Goal: Contribute content

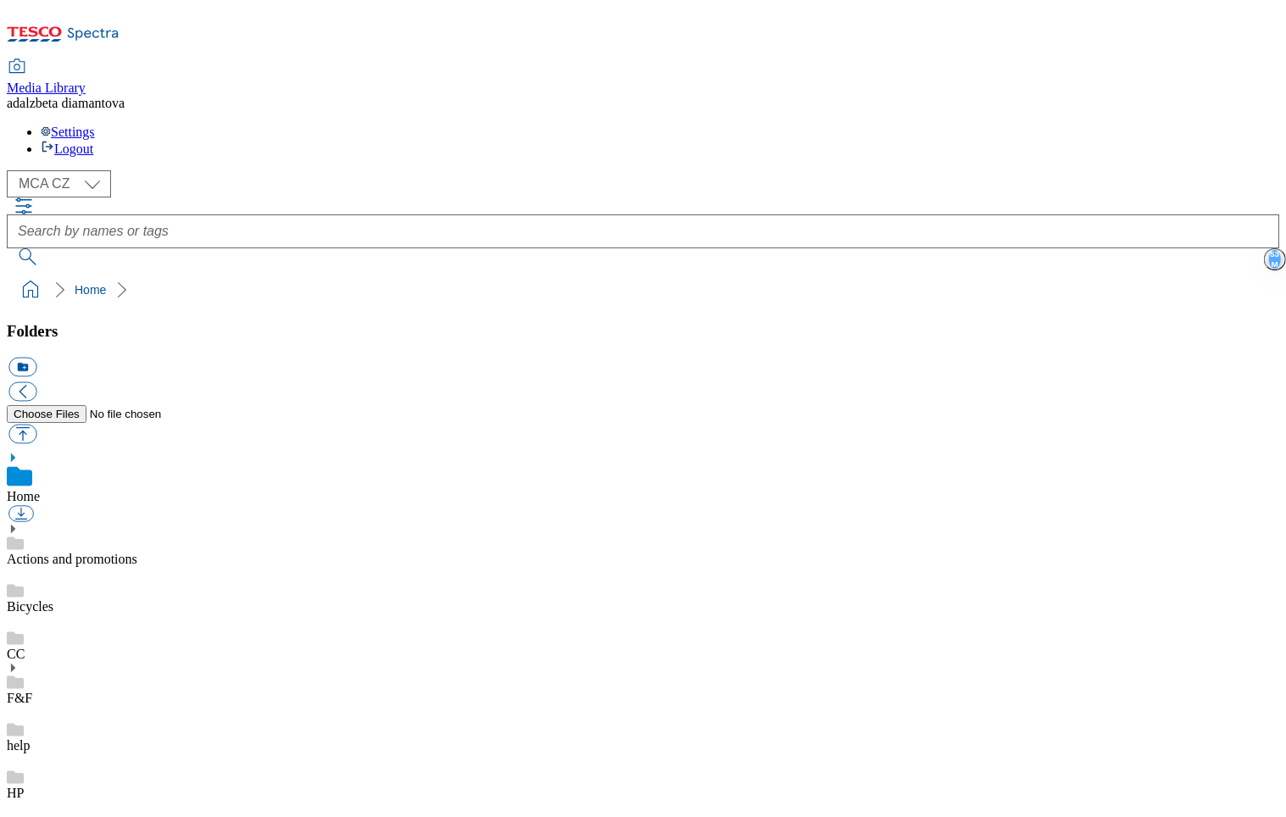
click at [71, 753] on div "HP" at bounding box center [643, 776] width 1272 height 47
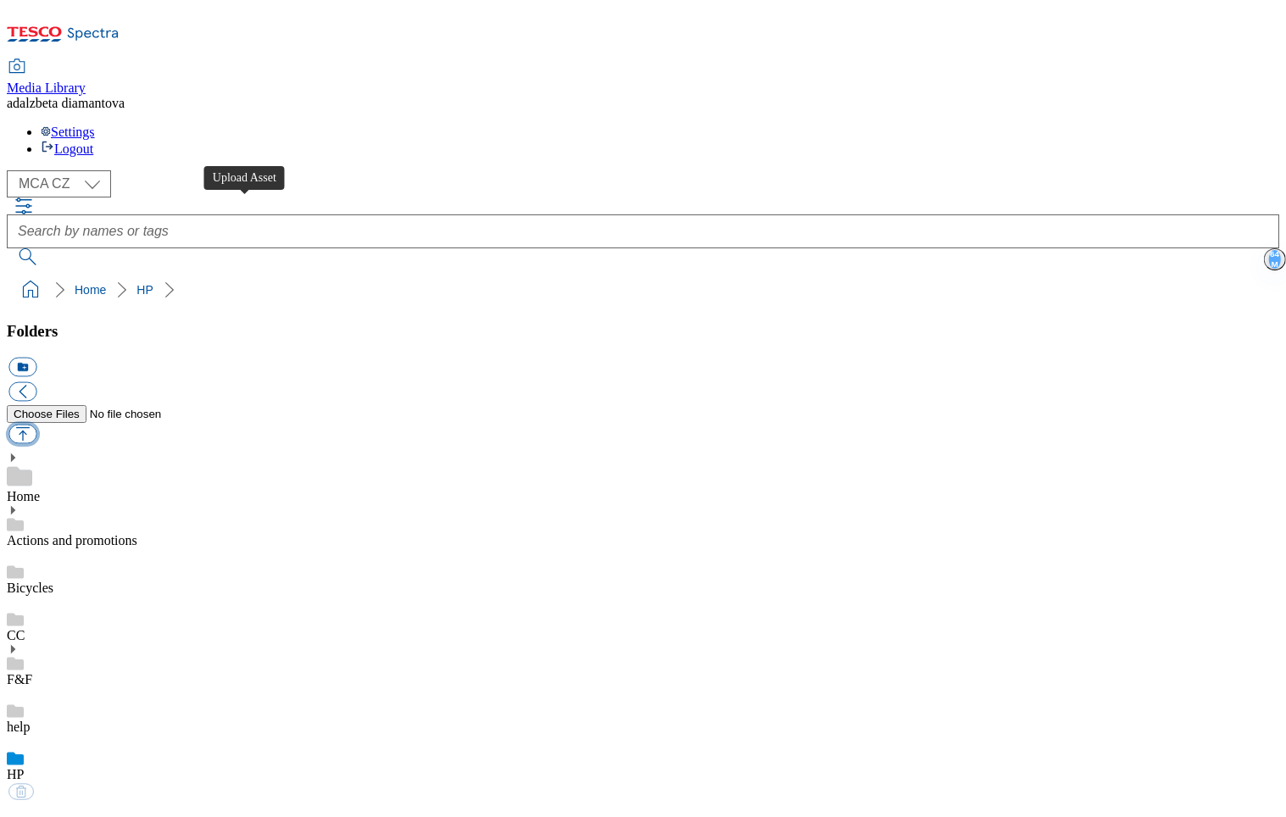
click at [36, 425] on button "button" at bounding box center [22, 434] width 28 height 19
type input "C:\fakepath\cz-wk28-hp-hello02.png"
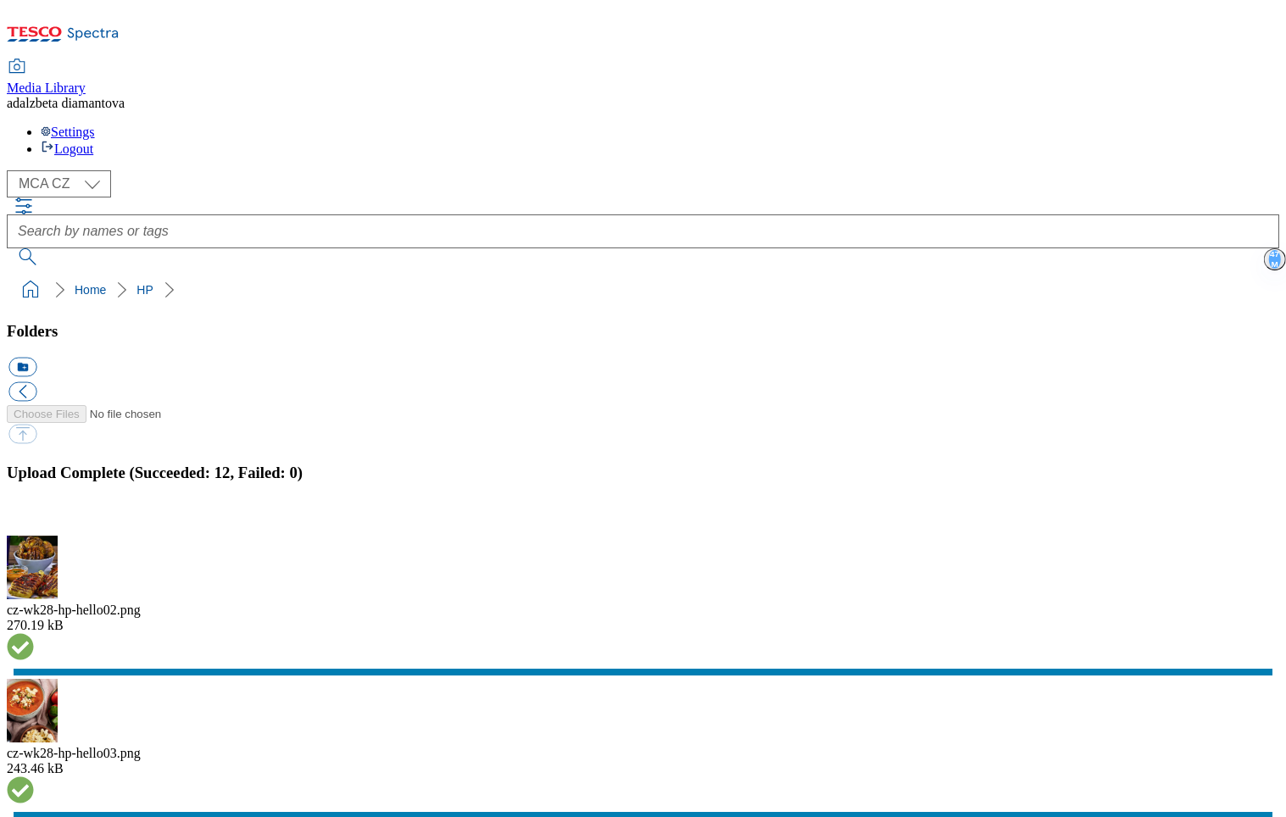
click at [34, 518] on button "button" at bounding box center [20, 526] width 25 height 16
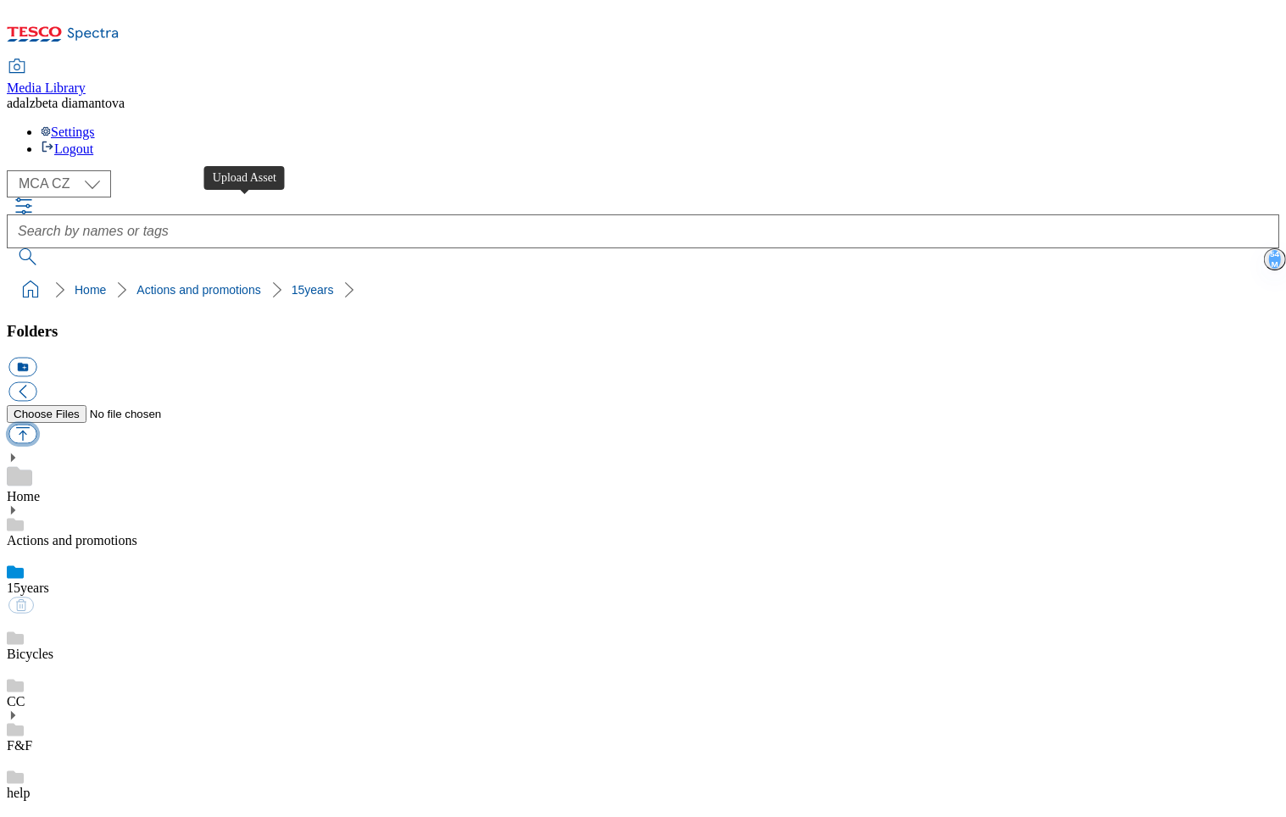
click at [36, 425] on button "button" at bounding box center [22, 434] width 28 height 19
type input "C:\fakepath\cz-wk28-15y01.png"
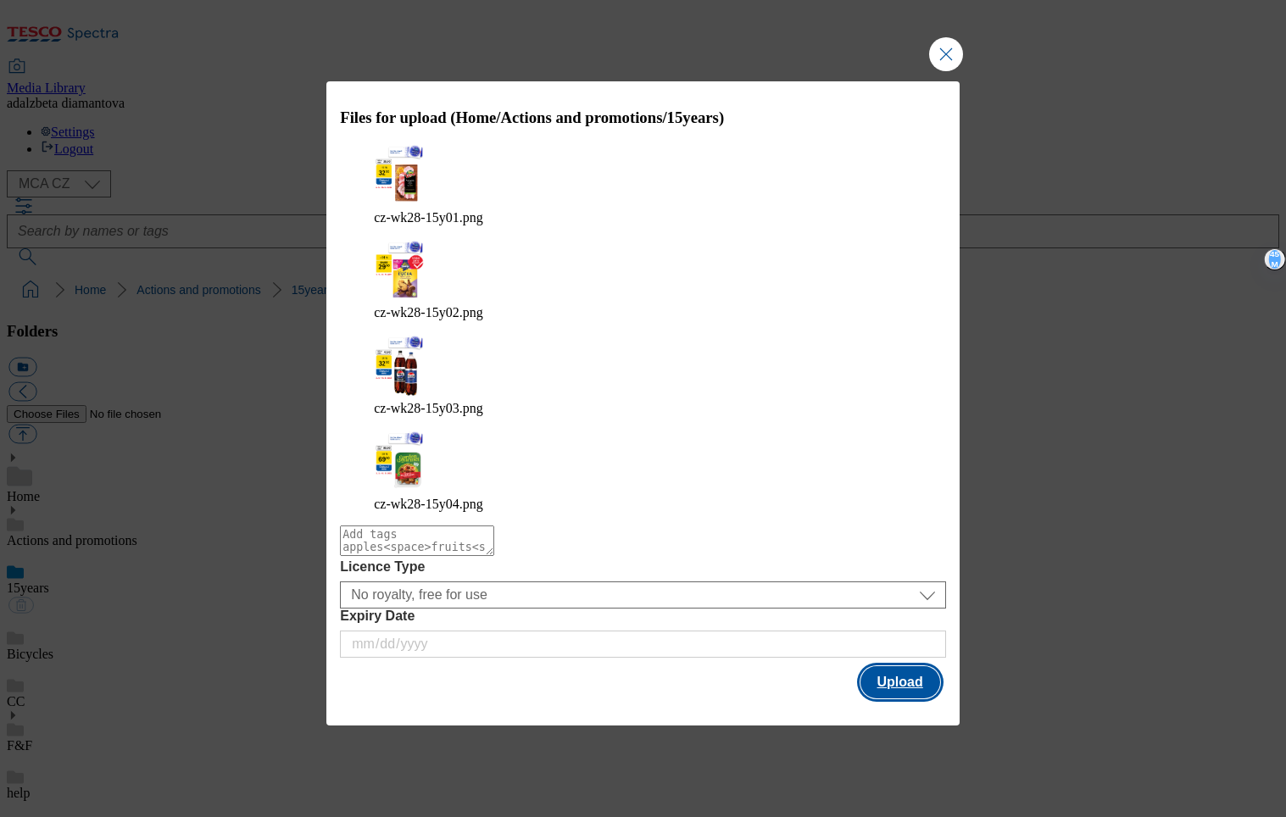
click at [904, 666] on button "Upload" at bounding box center [900, 682] width 80 height 32
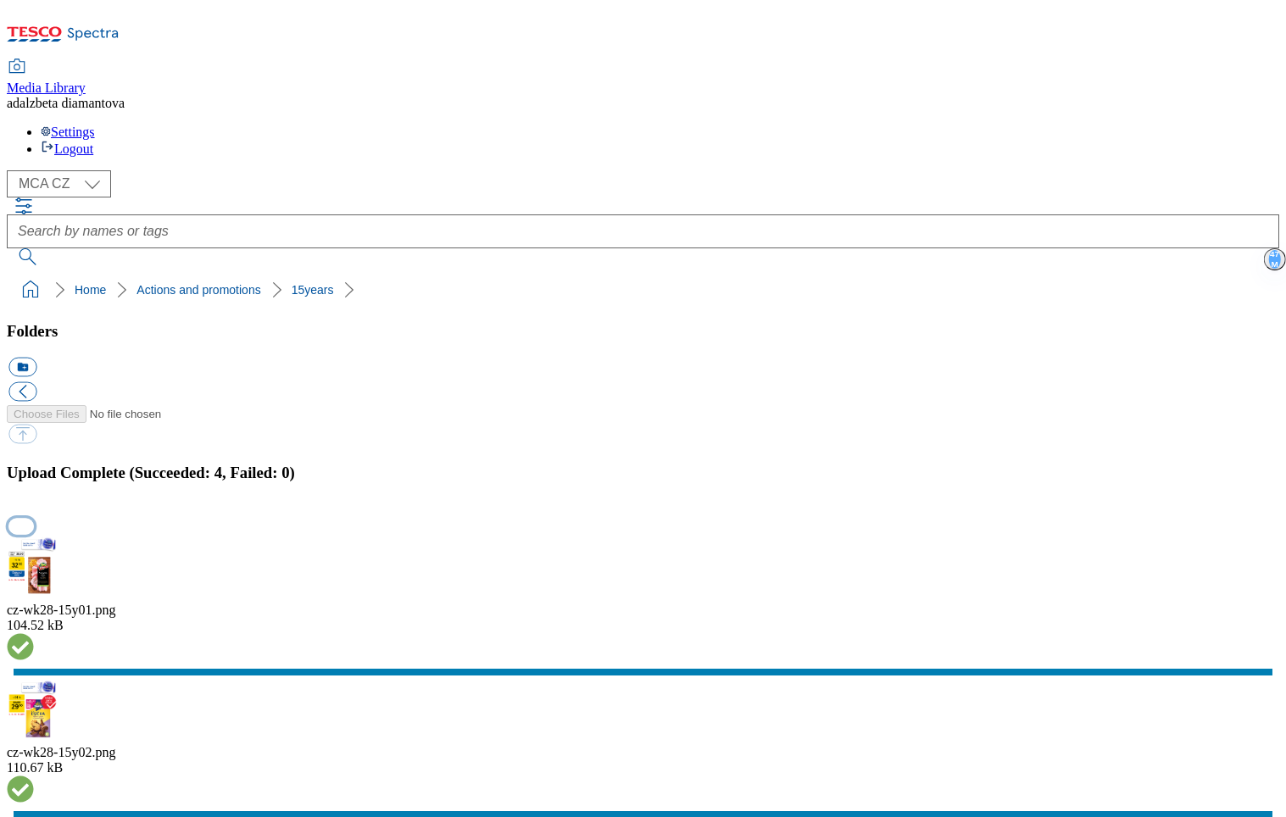
click at [34, 518] on button "button" at bounding box center [20, 526] width 25 height 16
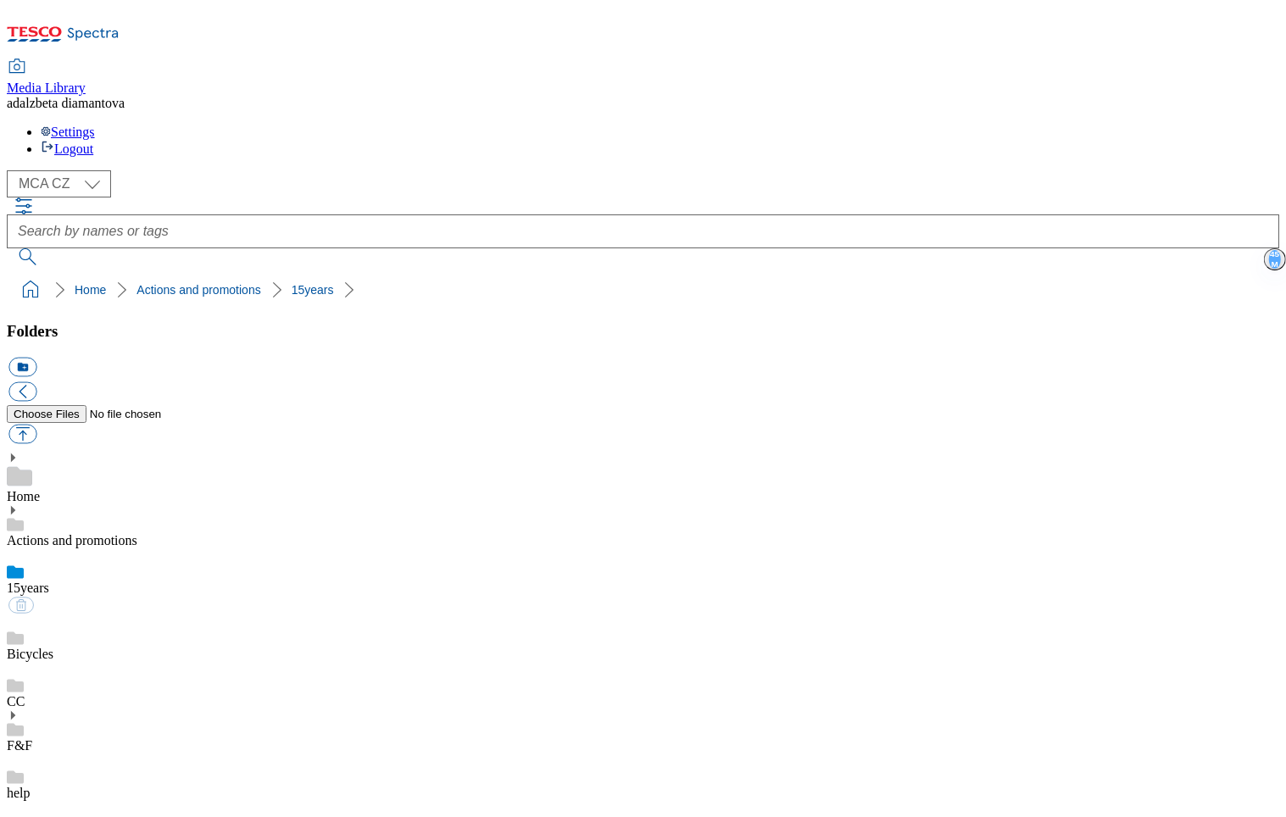
click at [53, 647] on link "Bicycles" at bounding box center [30, 654] width 47 height 14
click at [49, 581] on link "15years" at bounding box center [28, 588] width 42 height 14
